Goal: Check status: Check status

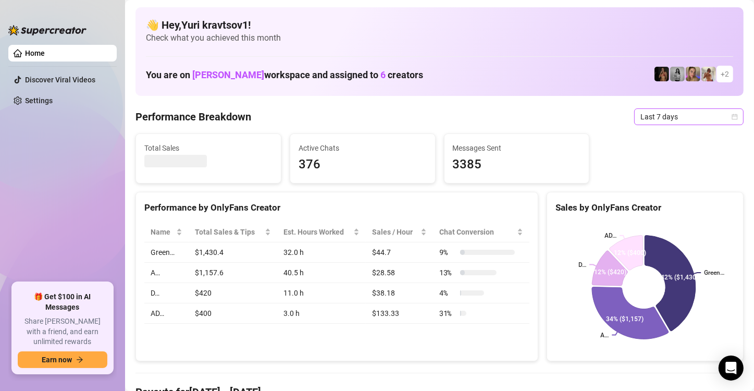
click at [683, 118] on span "Last 7 days" at bounding box center [688, 117] width 97 height 16
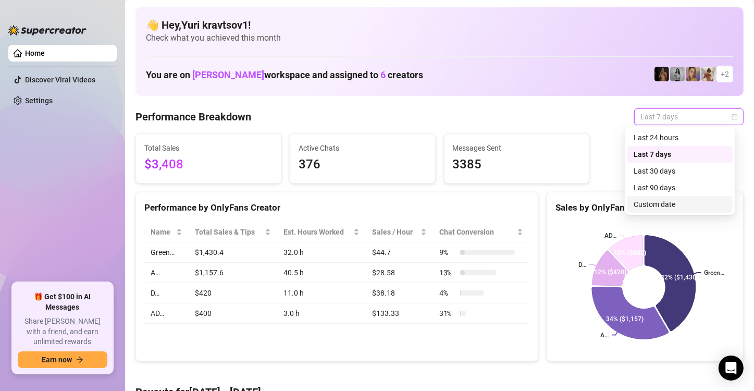
click at [668, 202] on div "Custom date" at bounding box center [679, 203] width 93 height 11
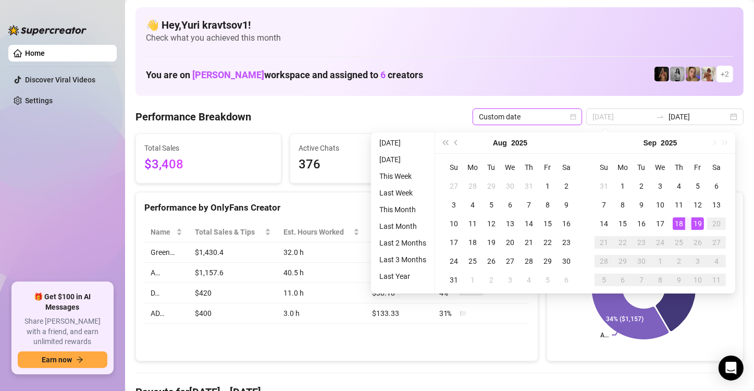
type input "[DATE]"
click at [695, 224] on div "19" at bounding box center [697, 223] width 12 height 12
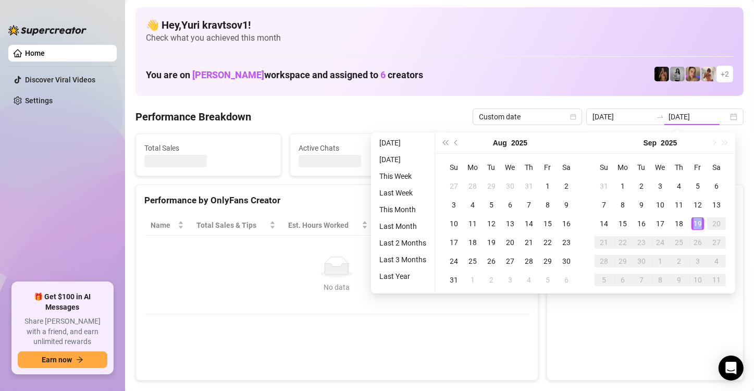
type input "[DATE]"
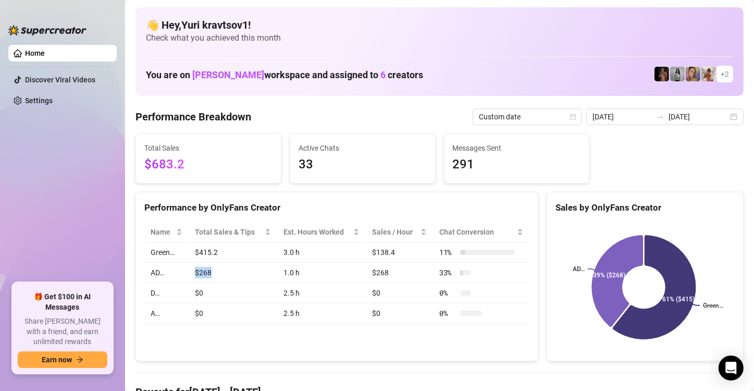
drag, startPoint x: 195, startPoint y: 271, endPoint x: 209, endPoint y: 273, distance: 14.7
click at [209, 273] on td "$268" at bounding box center [233, 272] width 88 height 20
click at [318, 196] on div "Performance by OnlyFans Creator" at bounding box center [336, 203] width 401 height 22
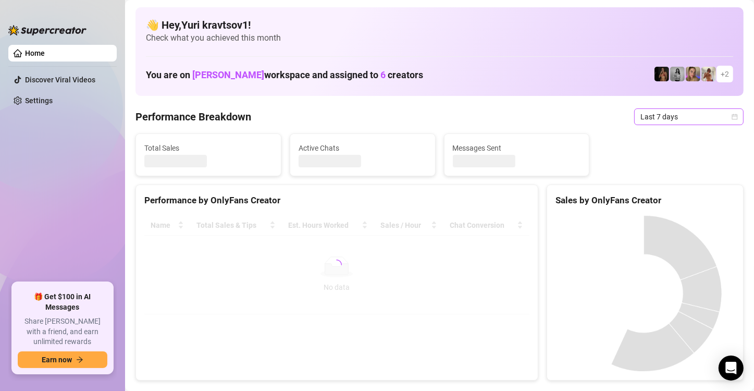
click at [701, 113] on span "Last 7 days" at bounding box center [688, 117] width 97 height 16
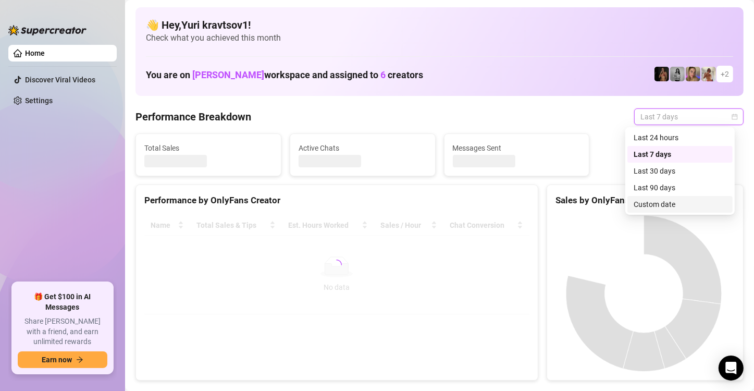
click at [683, 200] on div "Custom date" at bounding box center [679, 203] width 93 height 11
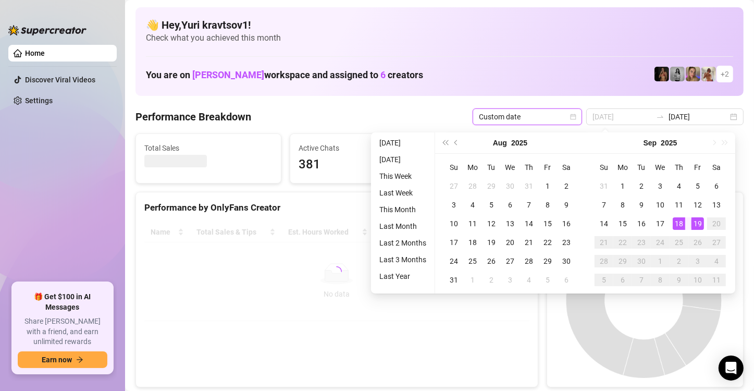
click at [695, 219] on div "19" at bounding box center [697, 223] width 12 height 12
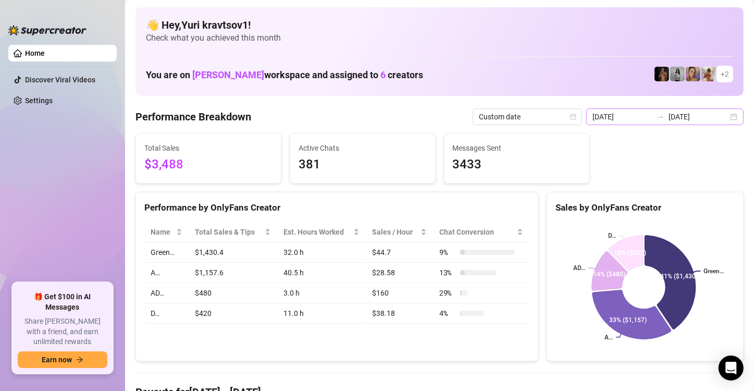
click at [726, 122] on div "2025-09-12 2025-09-19" at bounding box center [664, 116] width 157 height 17
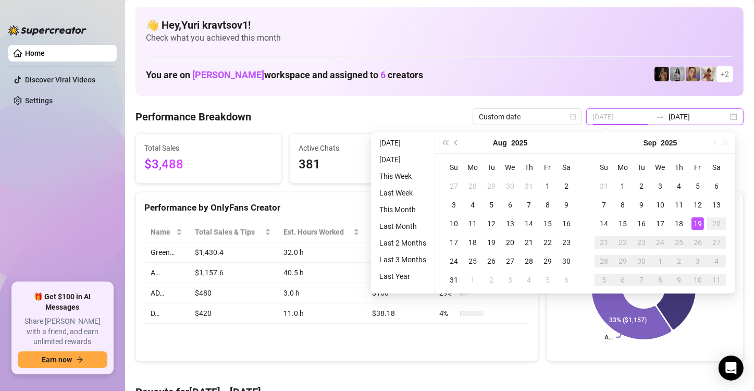
type input "[DATE]"
click at [699, 221] on div "19" at bounding box center [697, 223] width 12 height 12
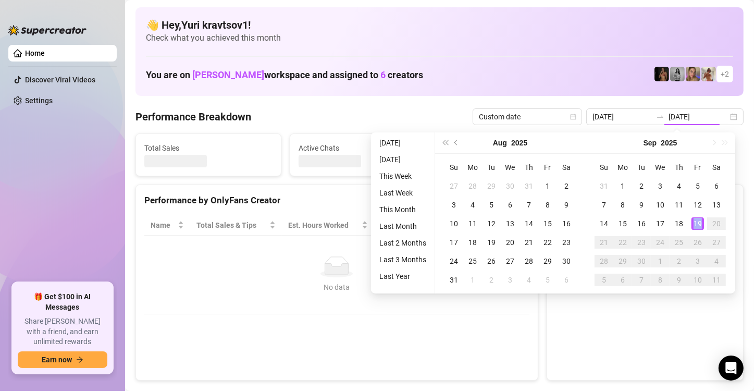
type input "[DATE]"
